Goal: Task Accomplishment & Management: Use online tool/utility

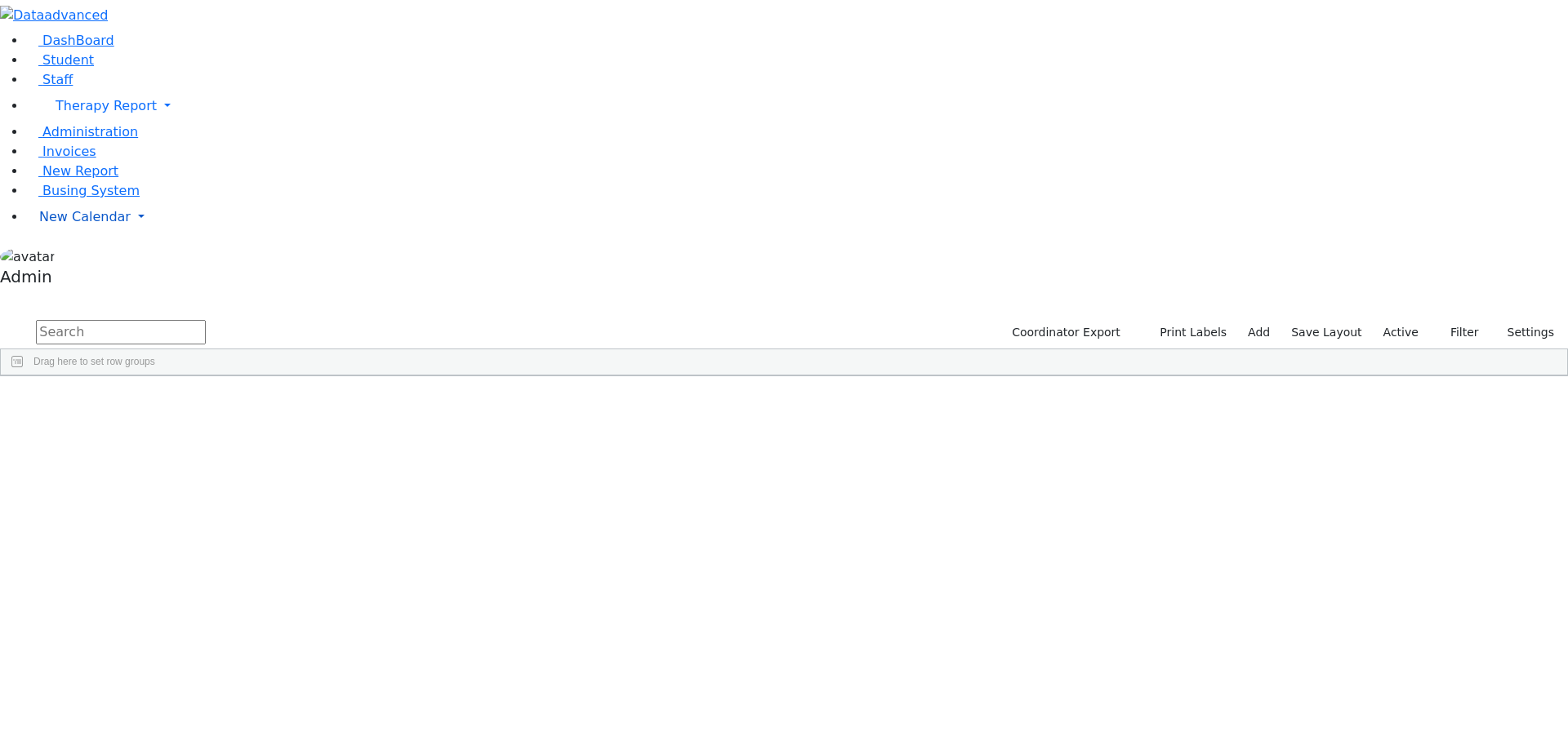
click at [97, 225] on span "New Calendar" at bounding box center [84, 217] width 91 height 15
click at [75, 257] on span "Calendar" at bounding box center [64, 250] width 59 height 15
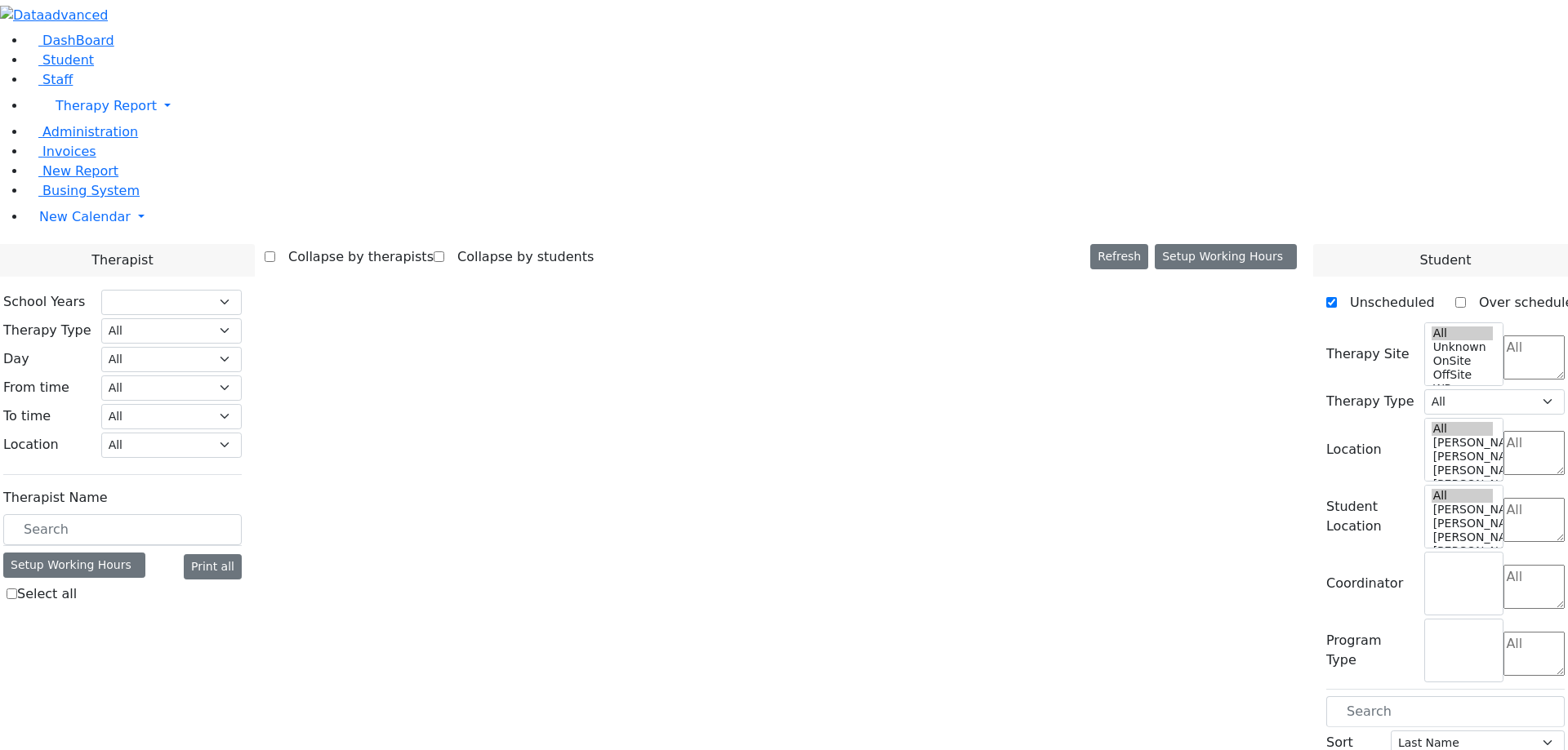
select select "211"
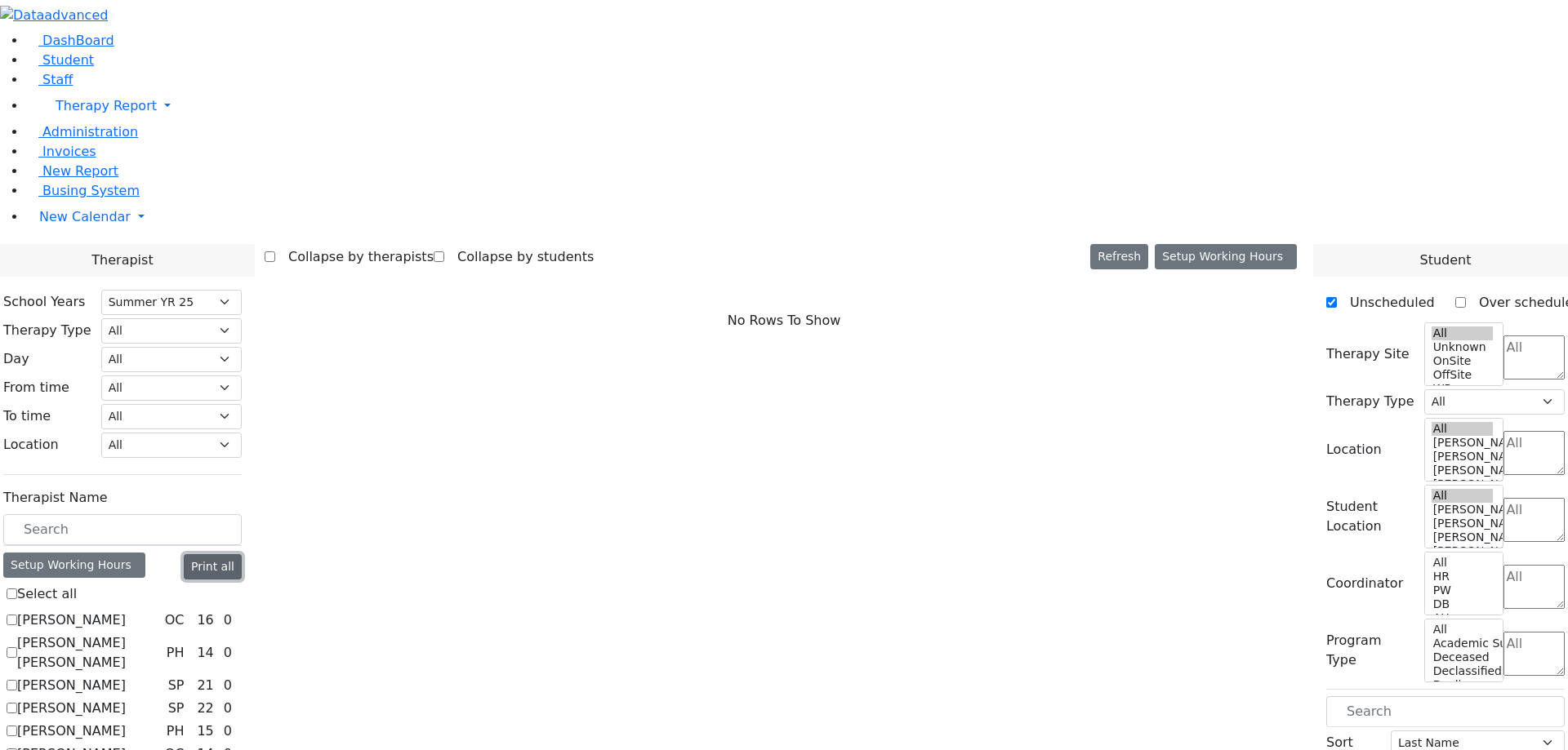
click at [242, 555] on button "Print all" at bounding box center [213, 567] width 58 height 25
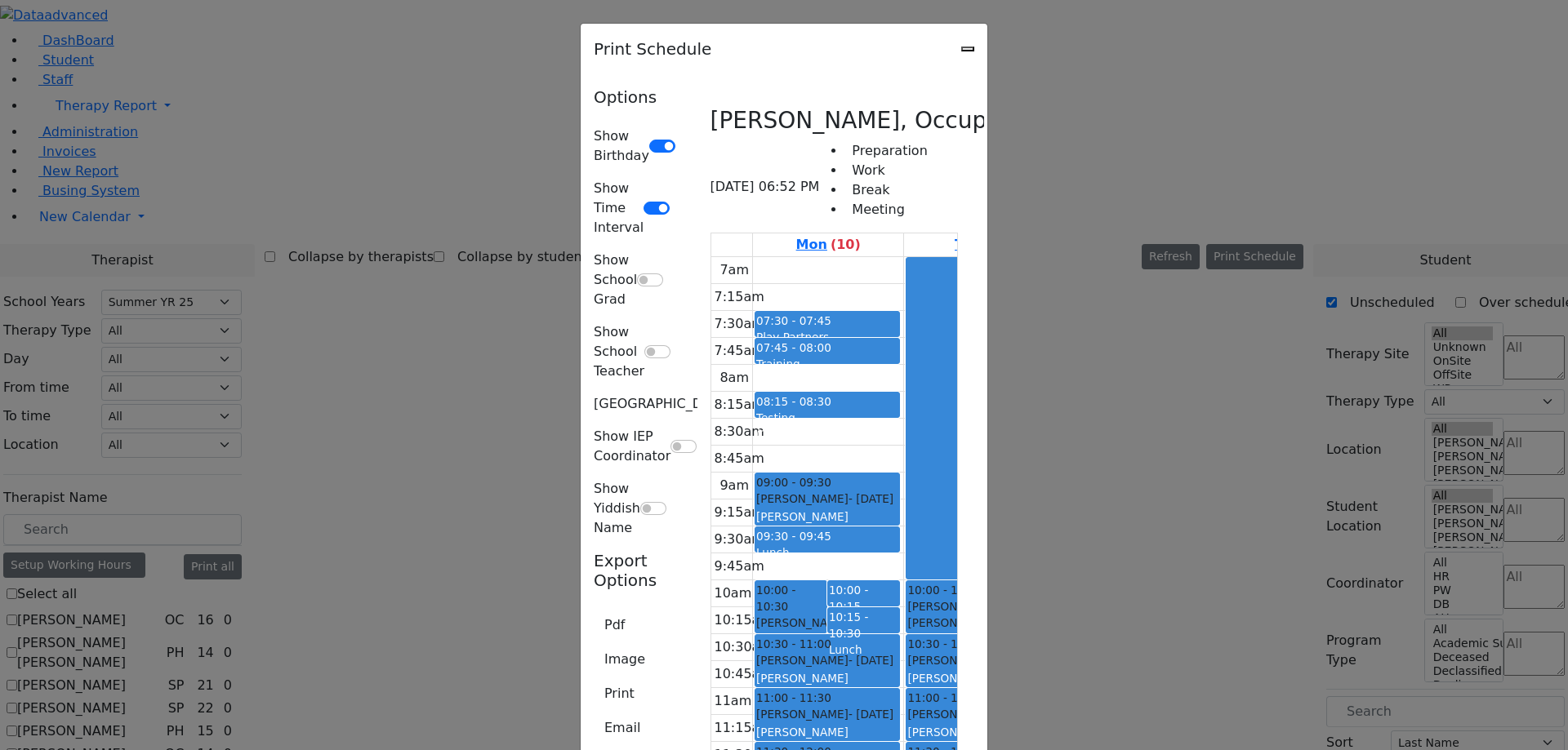
scroll to position [253, 0]
click at [968, 49] on icon "Close" at bounding box center [968, 49] width 0 height 0
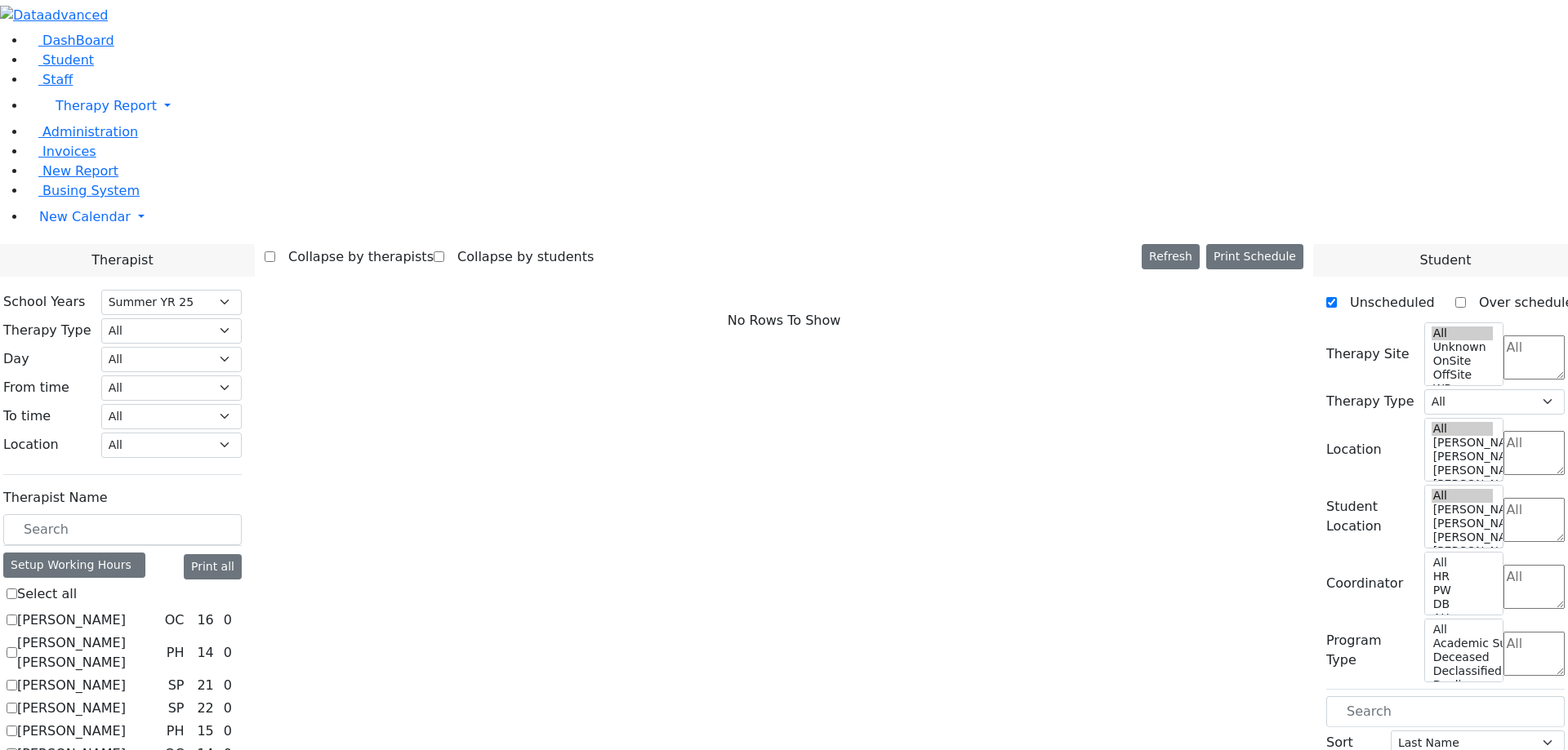
click at [76, 585] on label "Select all" at bounding box center [47, 594] width 60 height 19
click at [17, 588] on input "Select all" at bounding box center [12, 593] width 11 height 11
checkbox input "true"
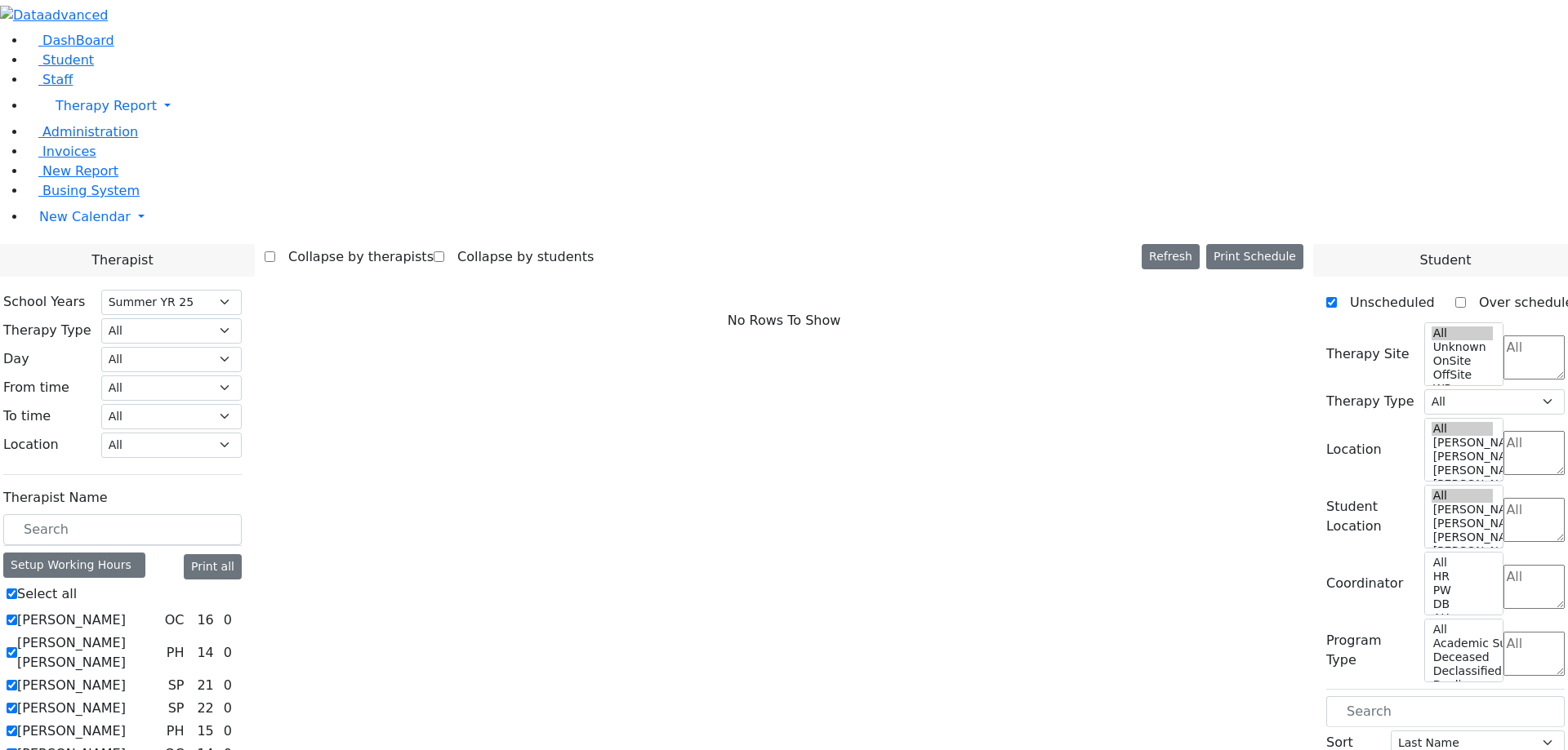
checkbox input "true"
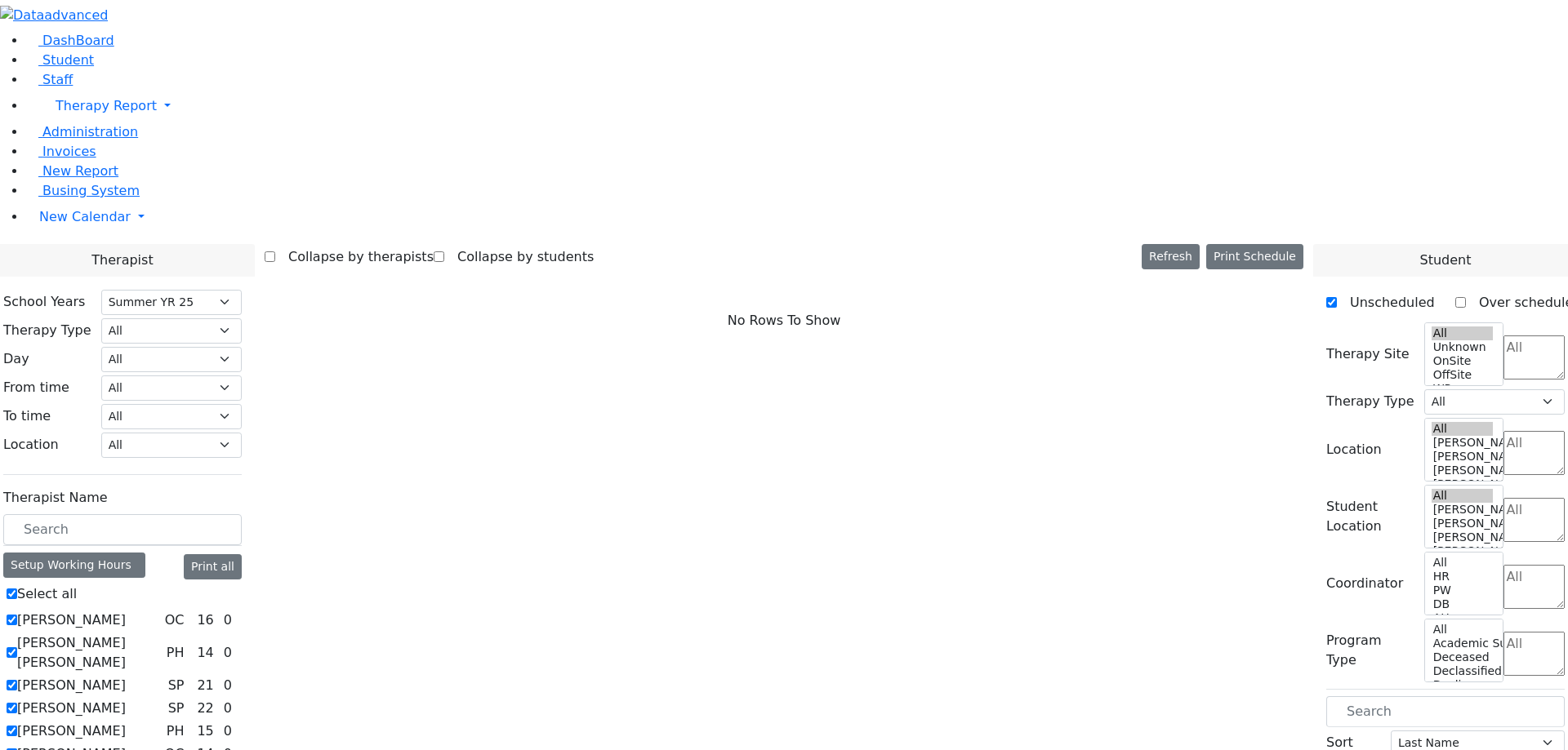
checkbox input "true"
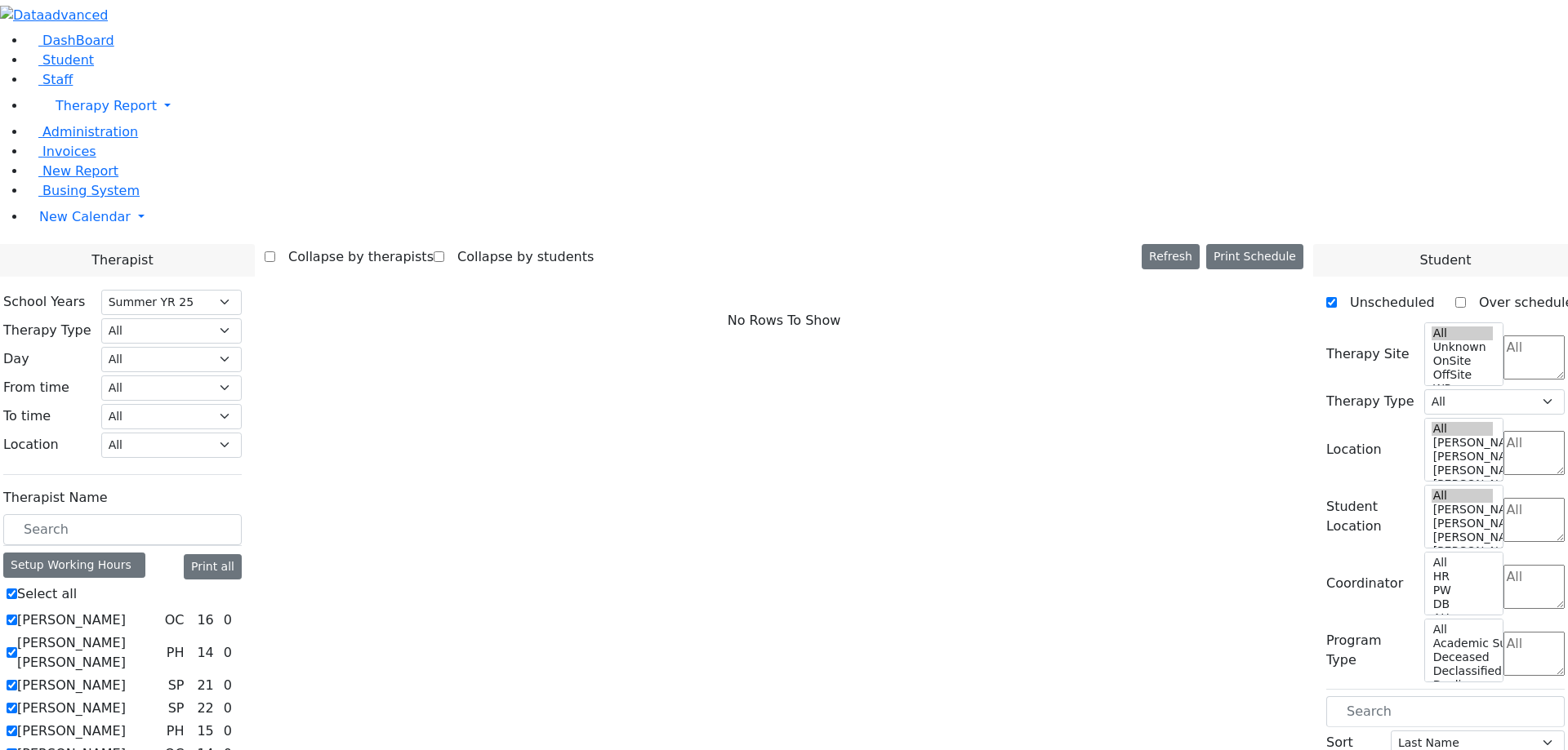
checkbox input "true"
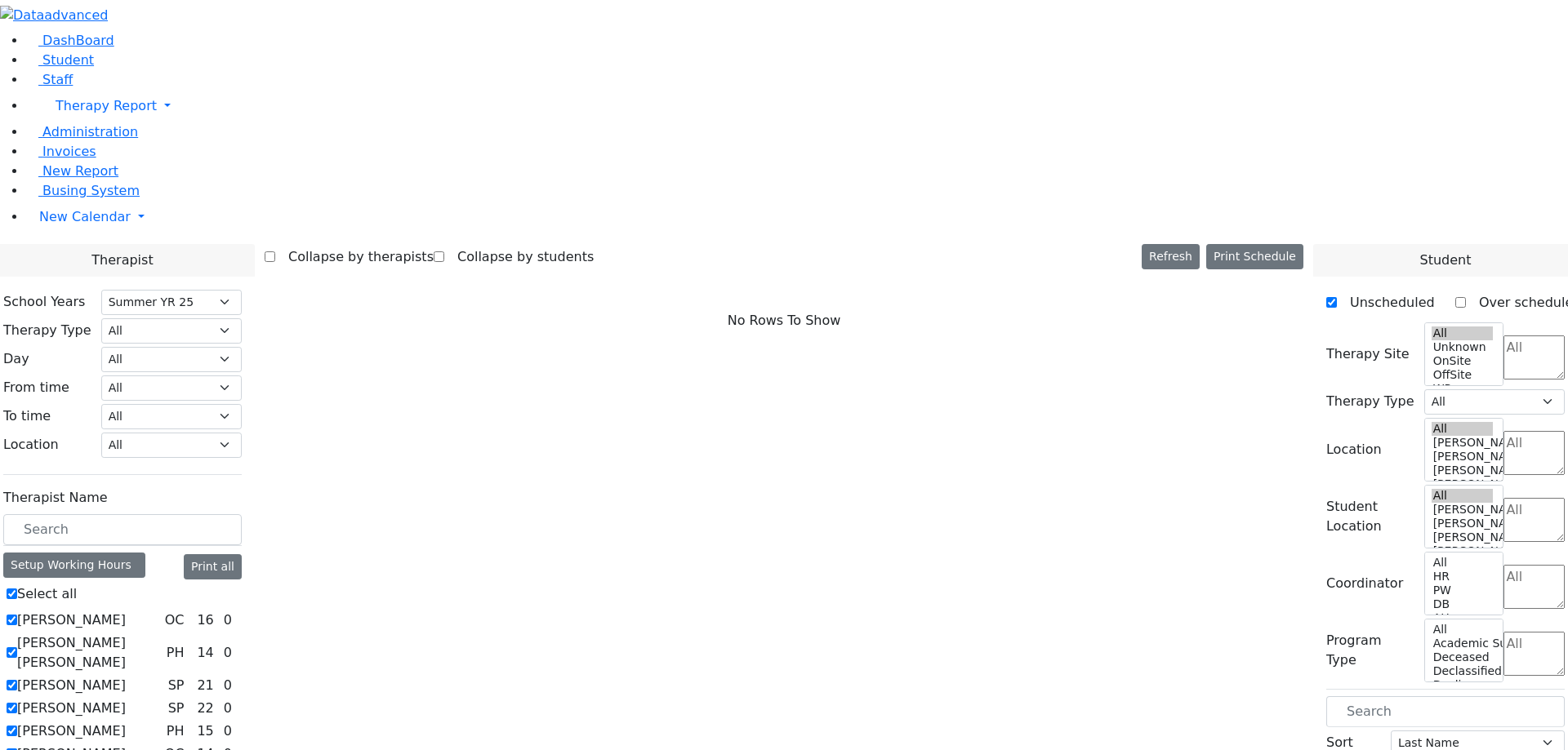
checkbox input "true"
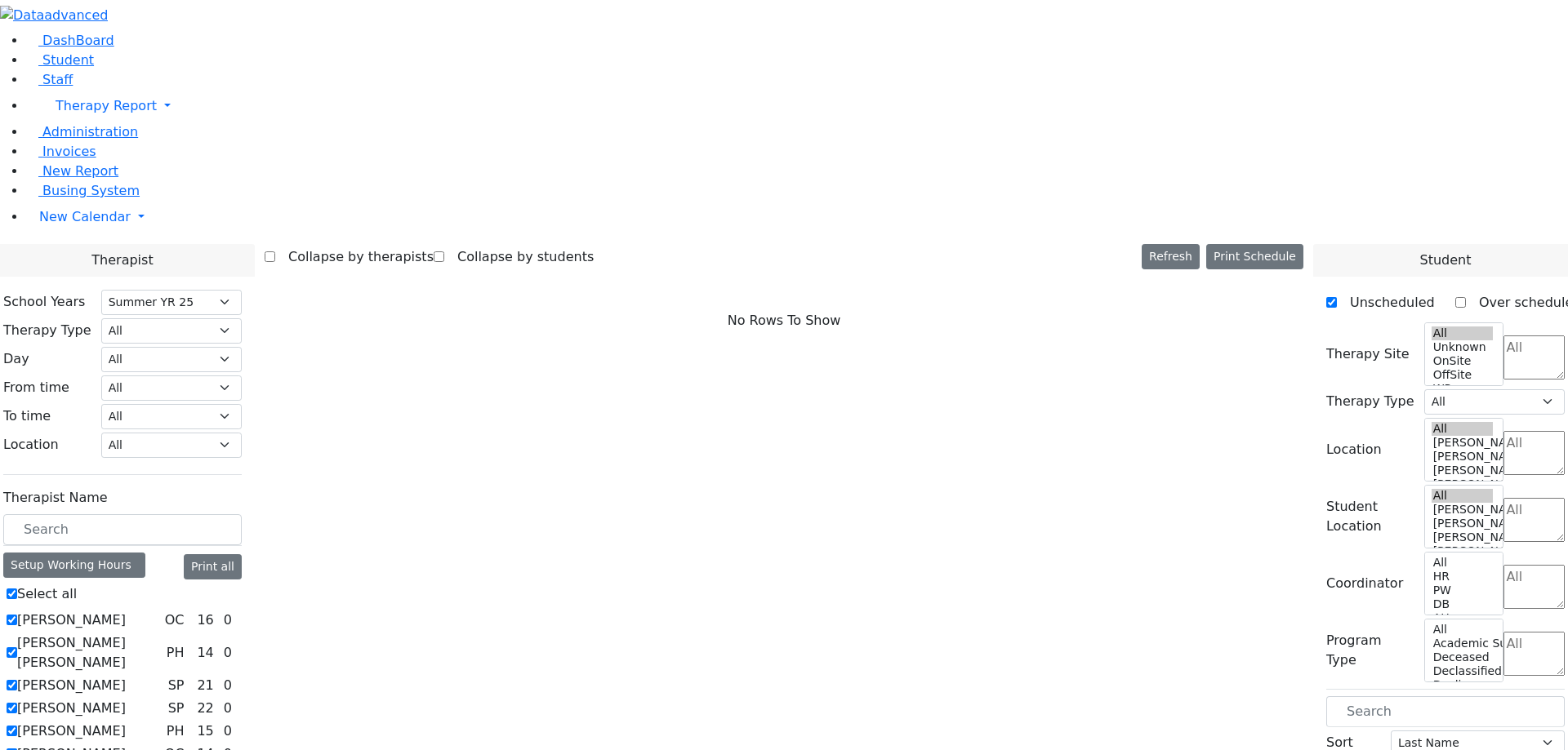
checkbox input "true"
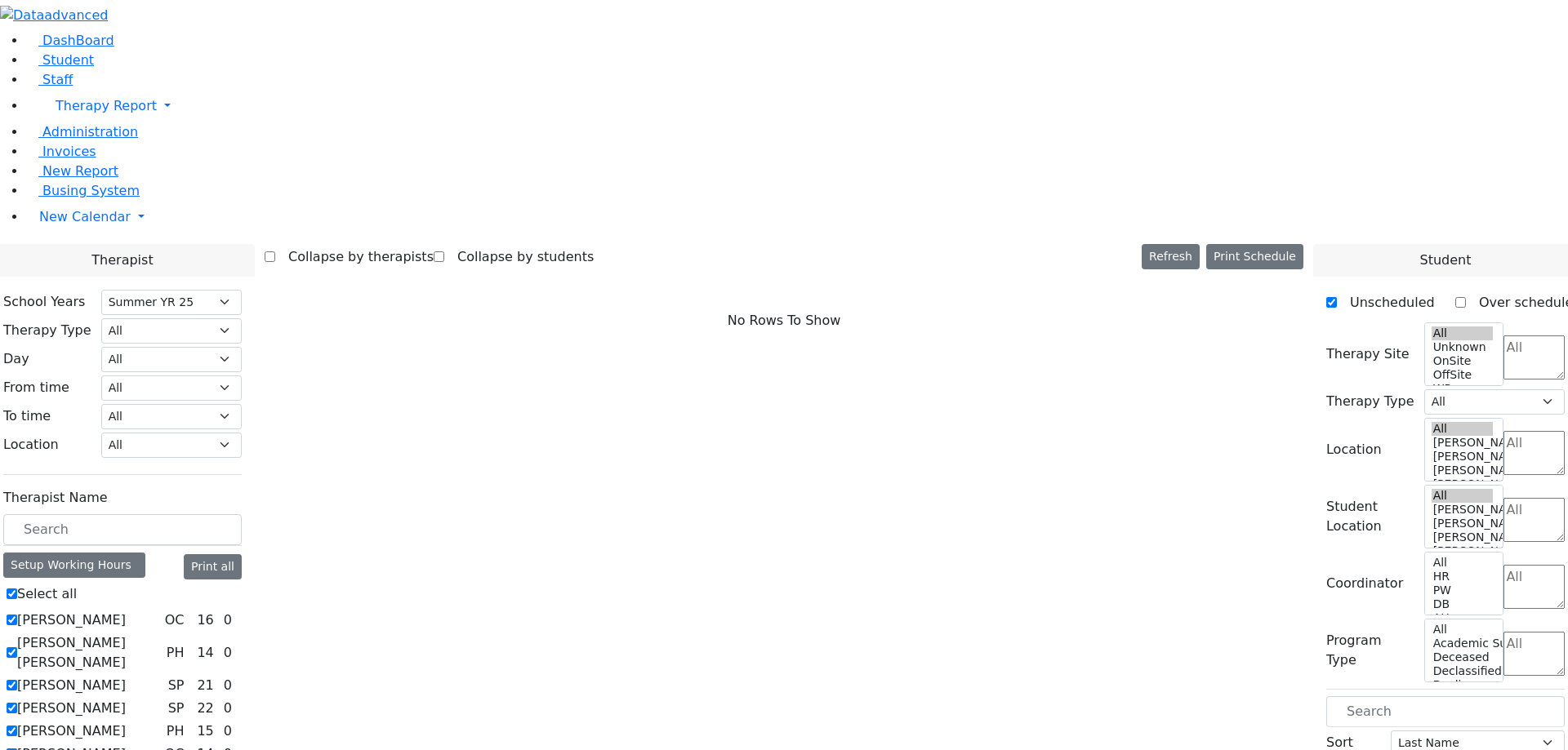
checkbox input "true"
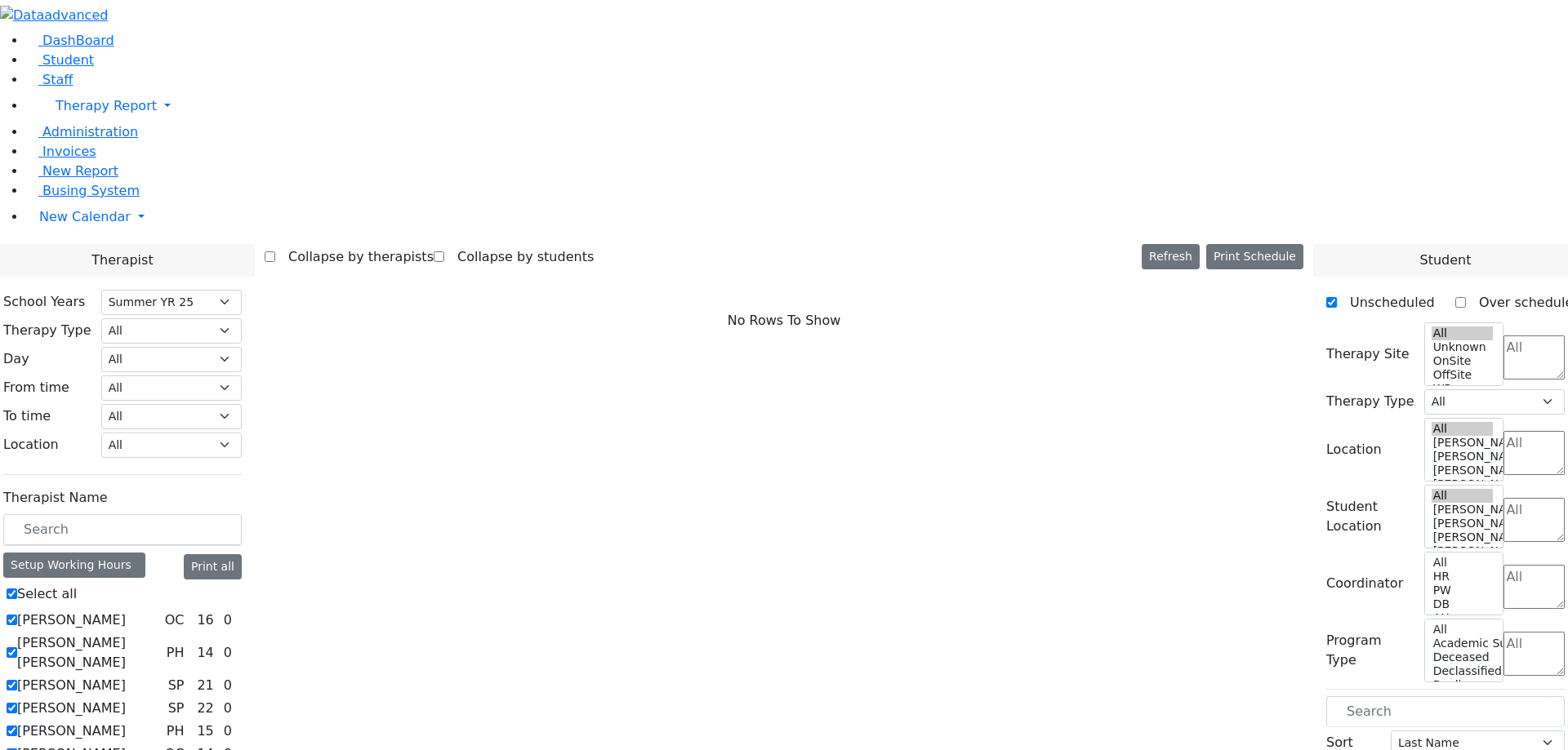
checkbox input "true"
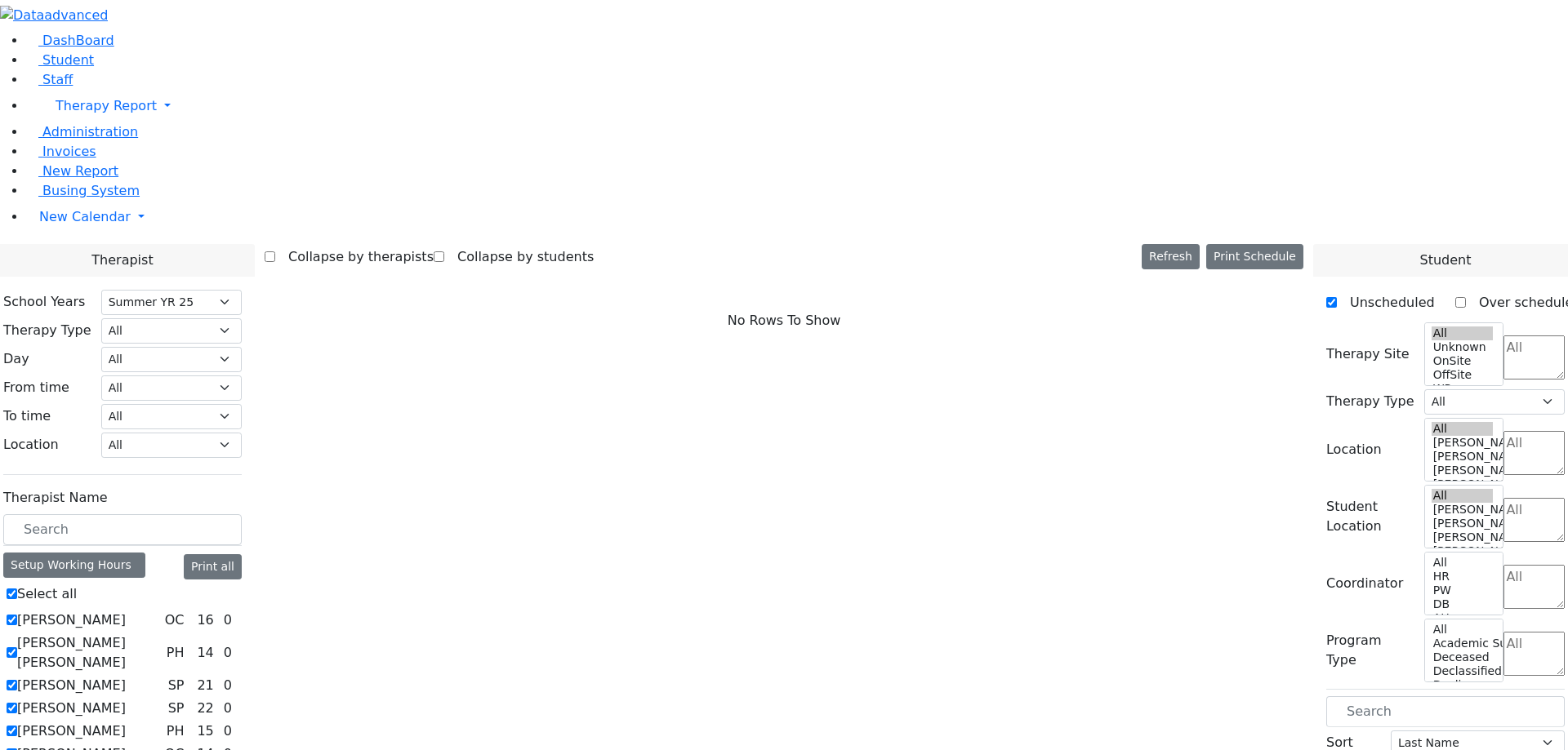
checkbox input "true"
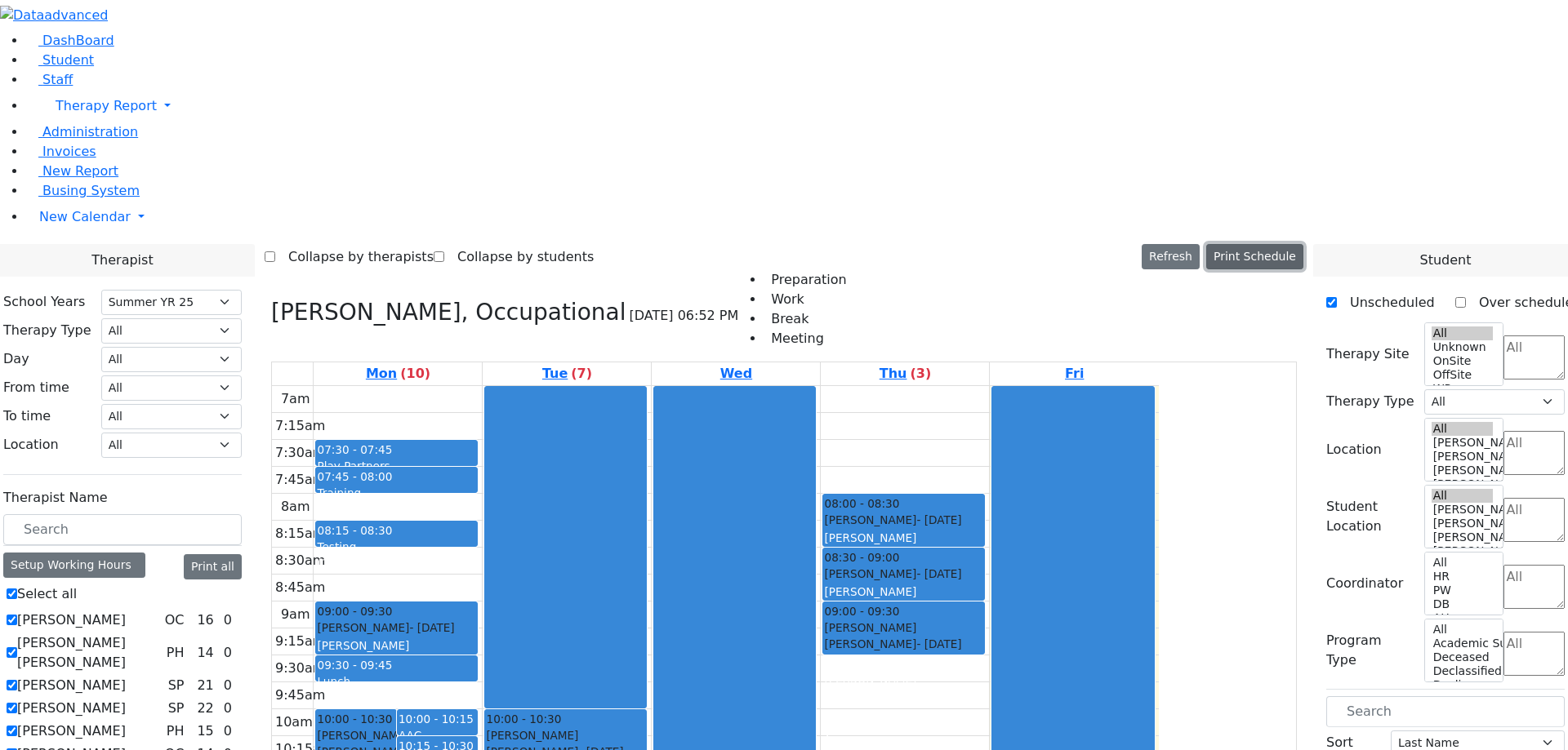
click at [1275, 244] on button "Print Schedule" at bounding box center [1254, 256] width 97 height 25
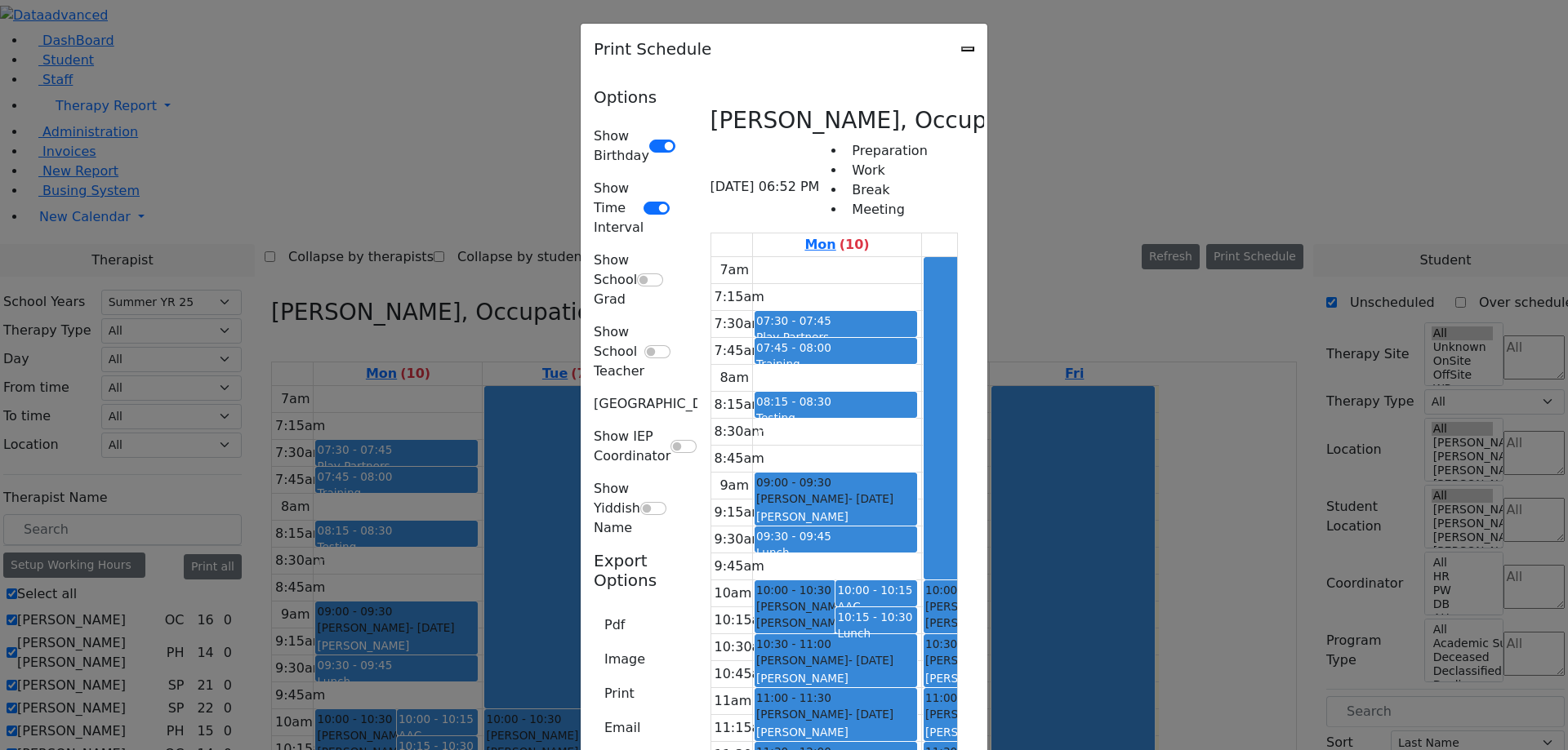
click at [968, 49] on icon "Close" at bounding box center [968, 49] width 0 height 0
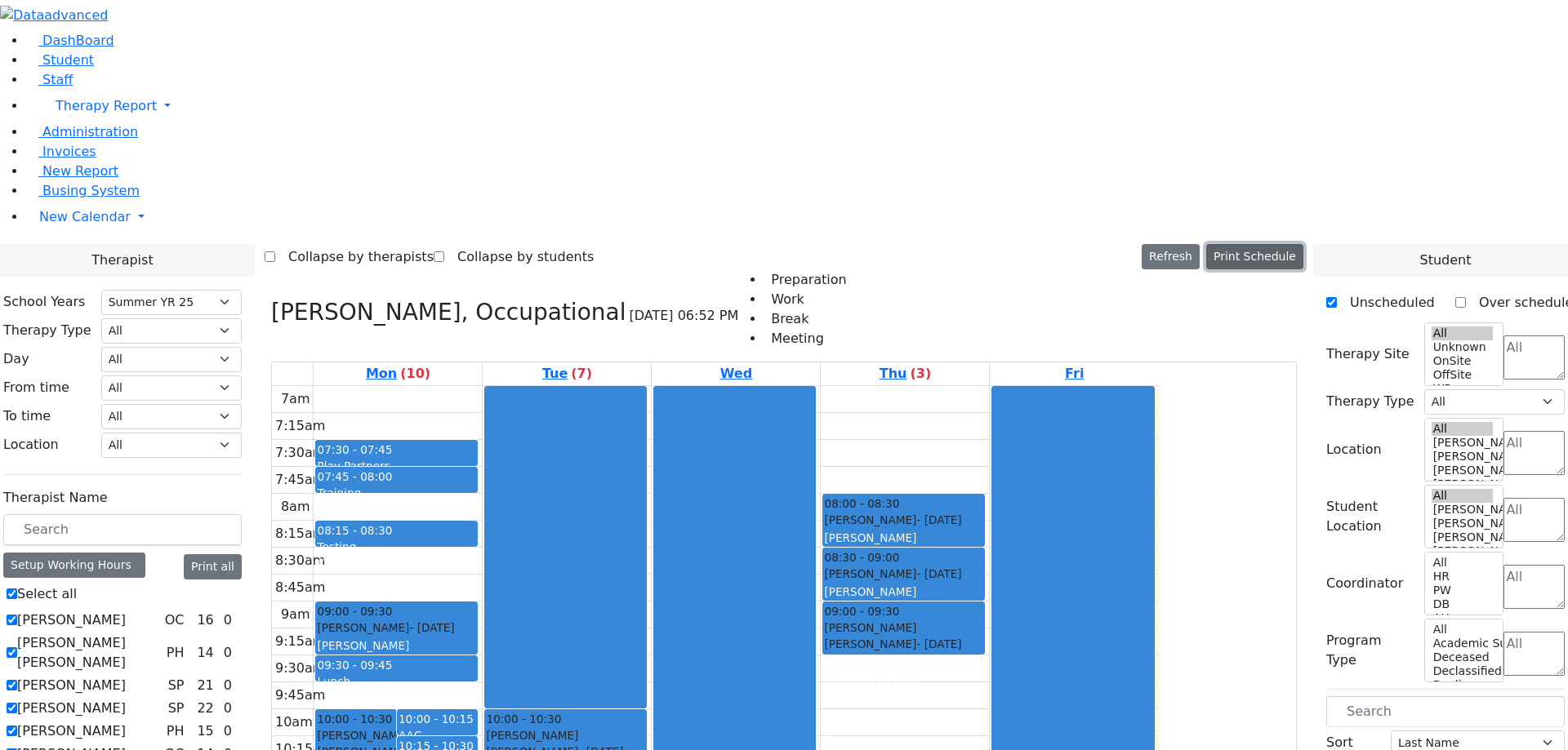
click at [1275, 244] on button "Print Schedule" at bounding box center [1254, 256] width 97 height 25
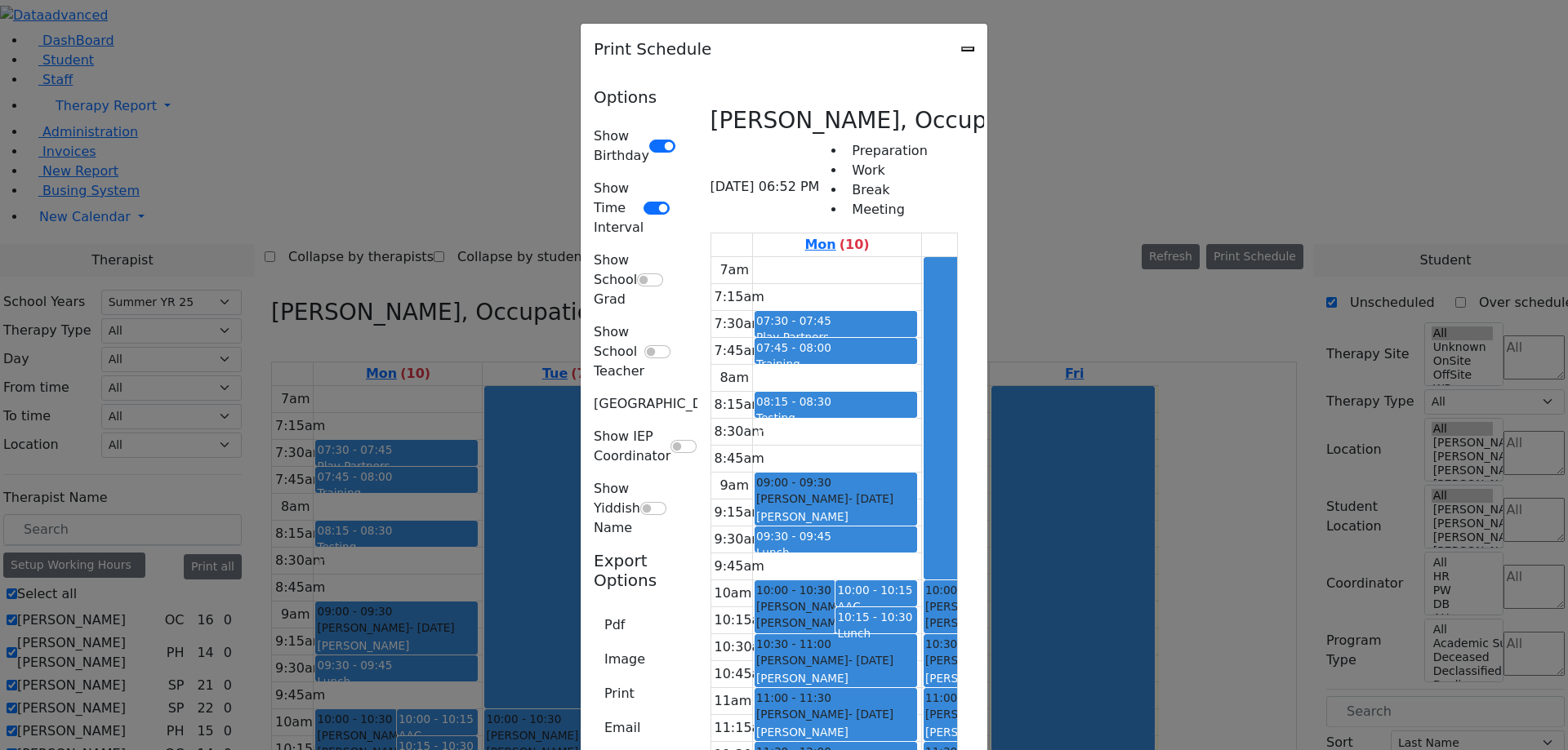
scroll to position [3343, 0]
click at [968, 49] on icon "Close" at bounding box center [968, 49] width 0 height 0
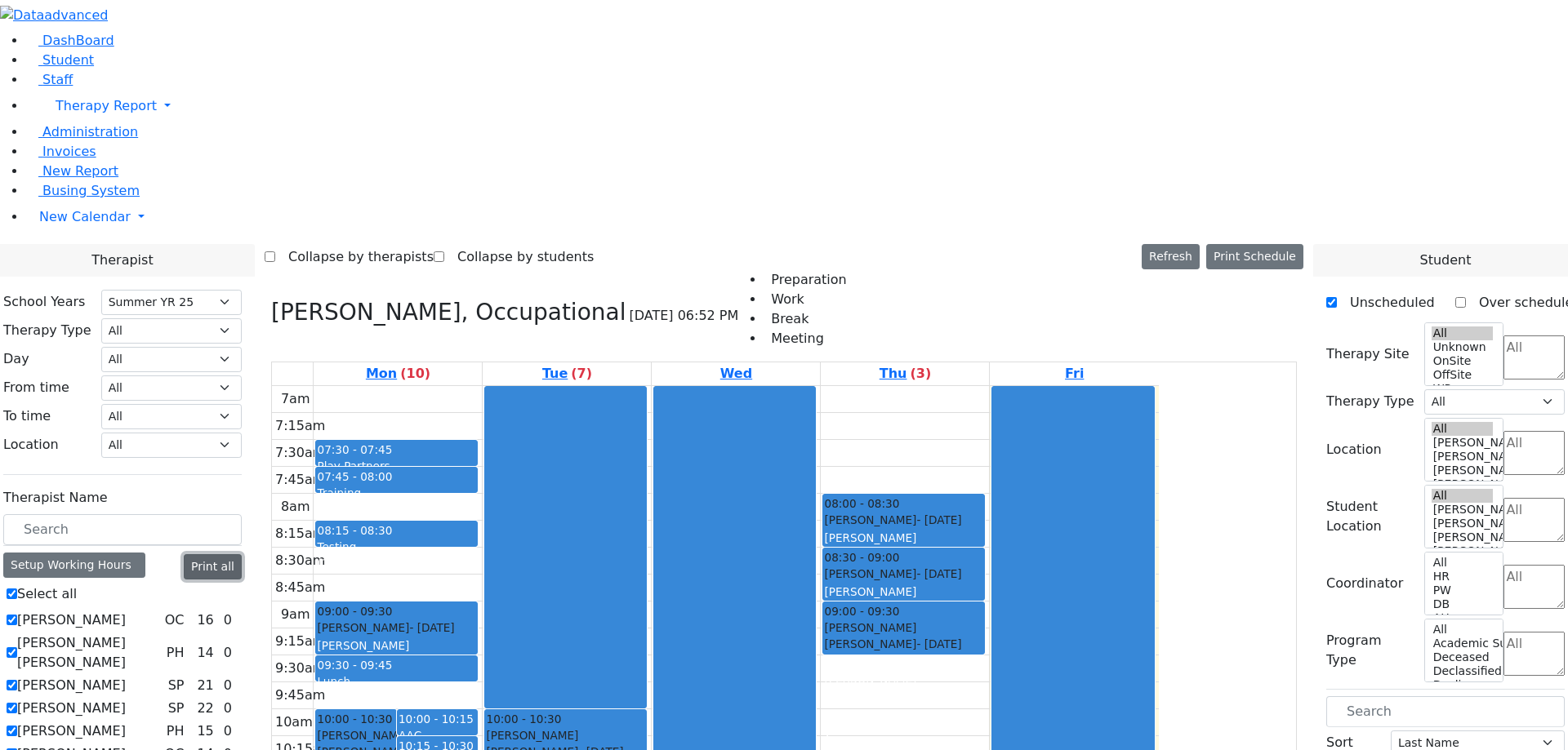
click at [242, 555] on button "Print all" at bounding box center [213, 567] width 58 height 25
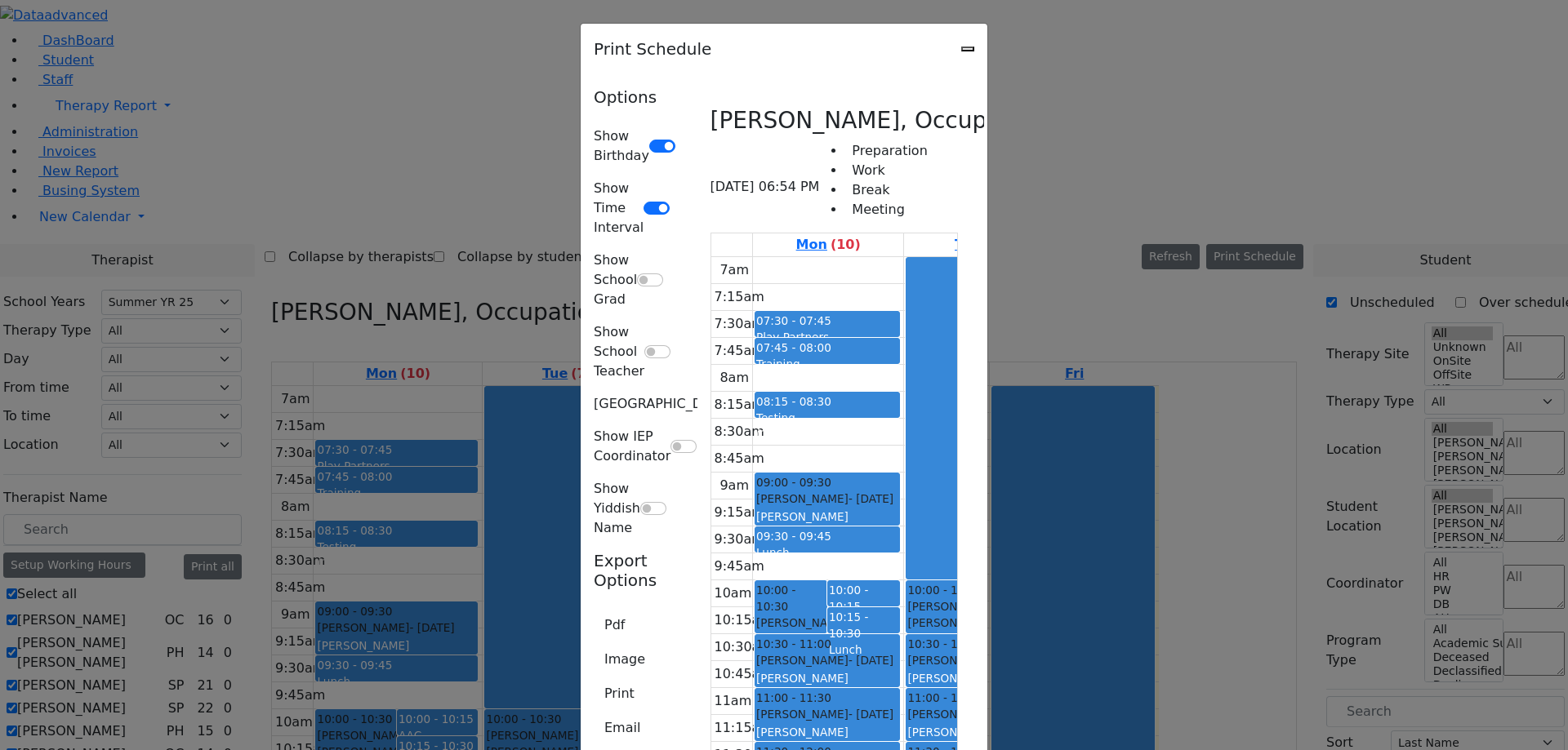
scroll to position [0, 0]
click at [968, 49] on icon "Close" at bounding box center [968, 49] width 0 height 0
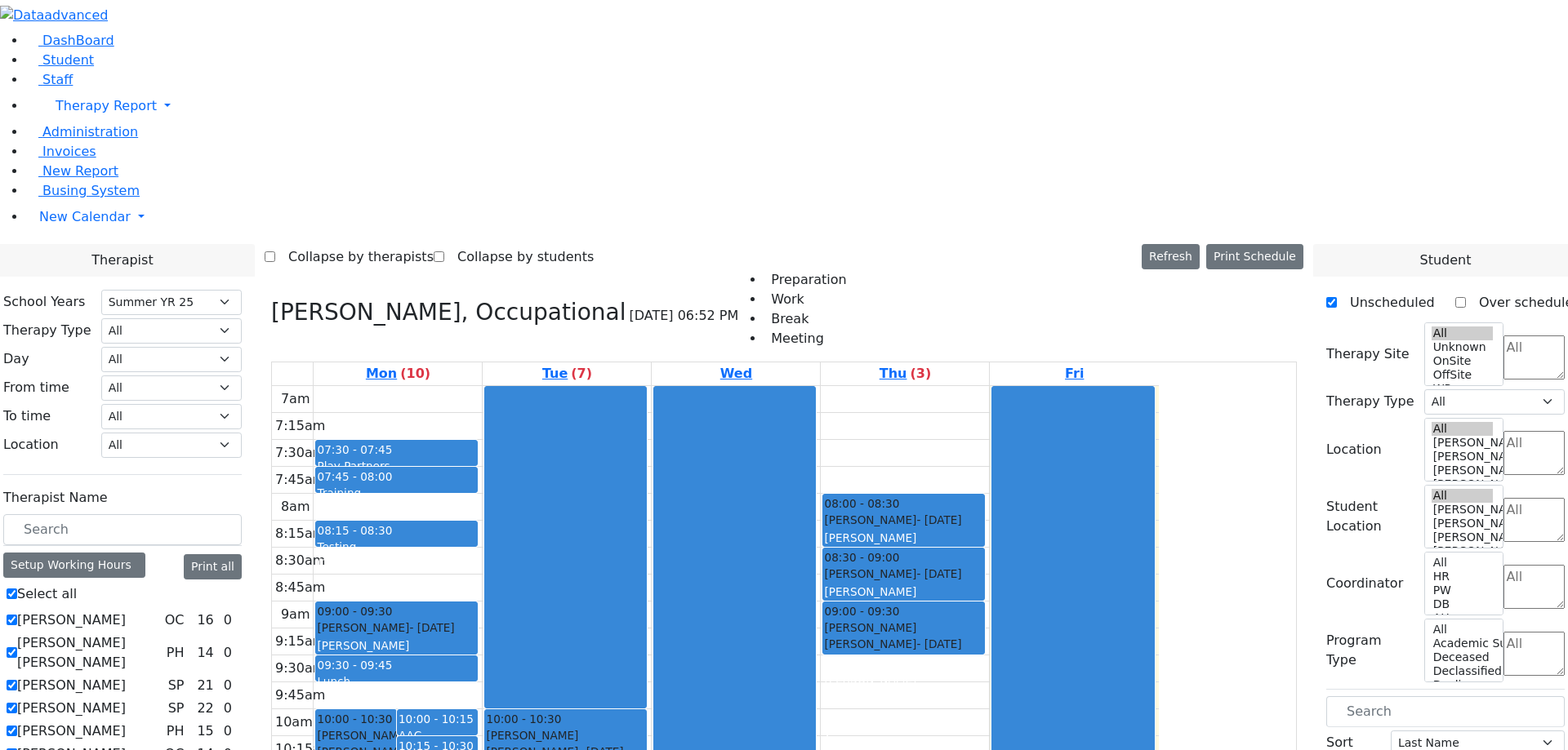
scroll to position [591, 0]
